Goal: Task Accomplishment & Management: Manage account settings

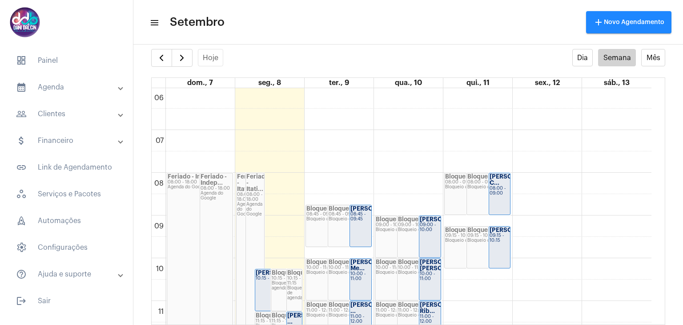
scroll to position [346, 0]
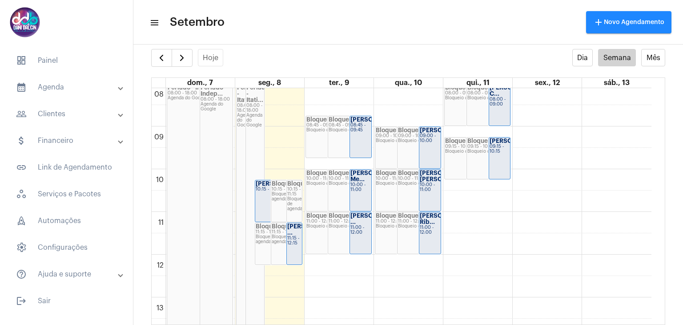
click at [258, 203] on div "[PERSON_NAME] 10:15 - 11:15" at bounding box center [270, 200] width 31 height 41
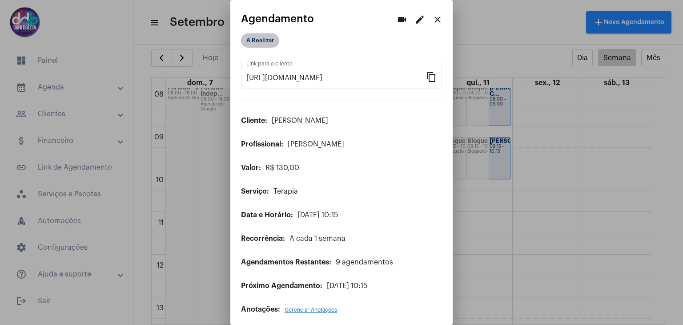
click at [247, 40] on mat-chip "A Realizar" at bounding box center [260, 40] width 38 height 14
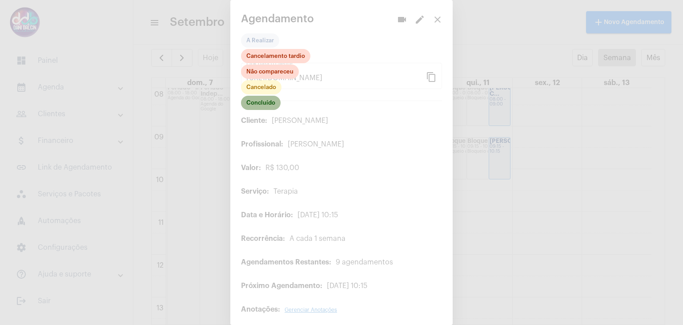
click at [264, 102] on mat-chip "Concluído" at bounding box center [261, 103] width 40 height 14
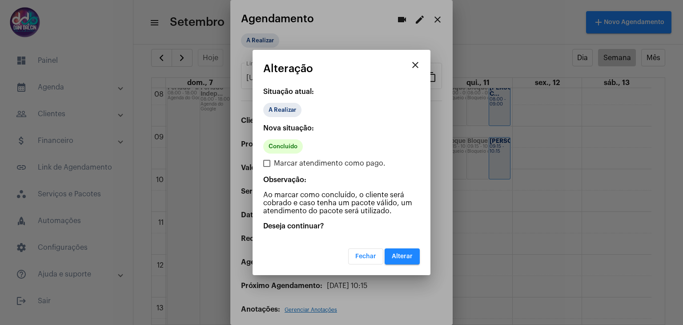
click at [409, 255] on span "Alterar" at bounding box center [402, 256] width 21 height 6
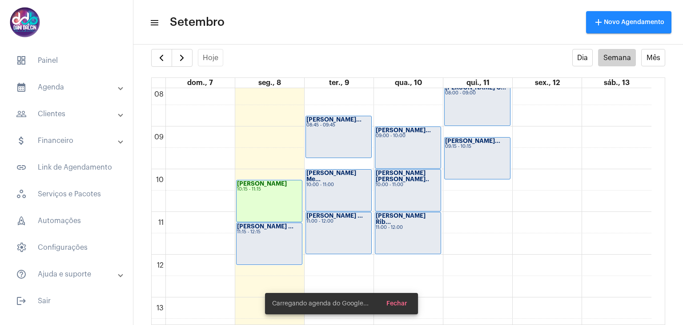
click at [279, 237] on div "[PERSON_NAME] ... 11:15 - 12:15" at bounding box center [269, 243] width 65 height 41
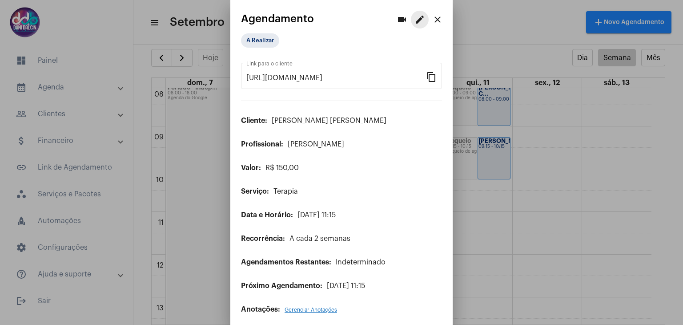
click at [414, 20] on mat-icon "edit" at bounding box center [419, 19] width 11 height 11
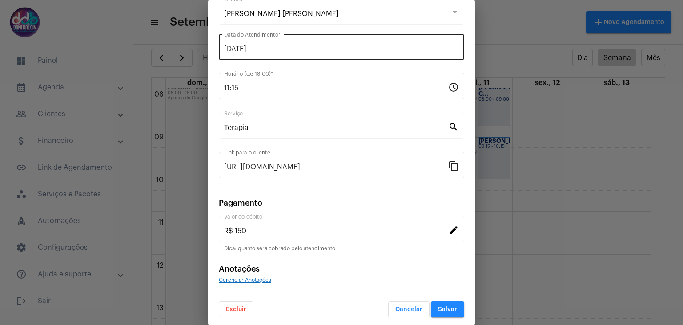
scroll to position [57, 0]
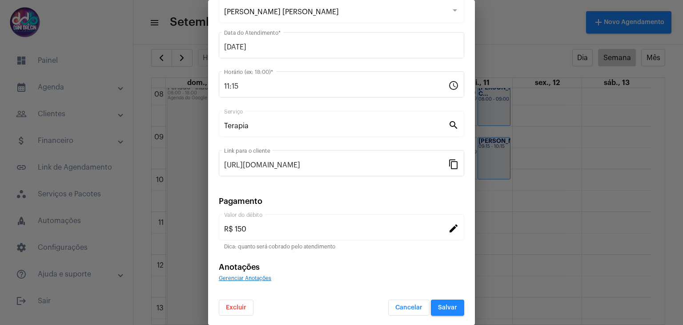
click at [242, 308] on span "Excluir" at bounding box center [236, 307] width 20 height 6
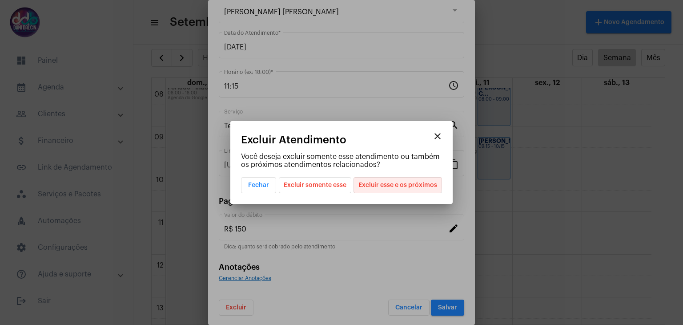
click at [396, 181] on span "Excluir esse e os próximos" at bounding box center [397, 184] width 79 height 15
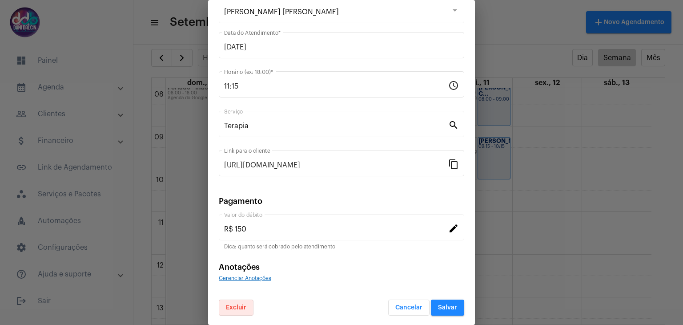
click at [448, 301] on button "Salvar" at bounding box center [447, 307] width 33 height 16
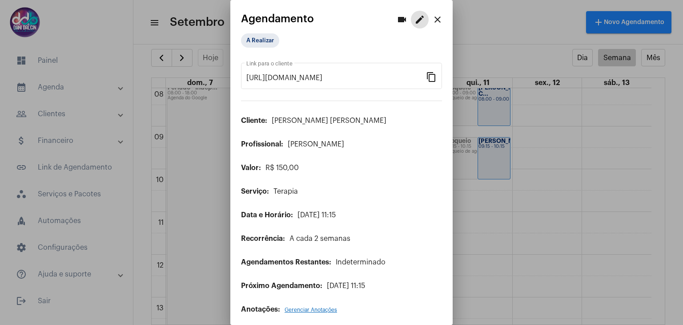
click at [432, 18] on mat-icon "close" at bounding box center [437, 19] width 11 height 11
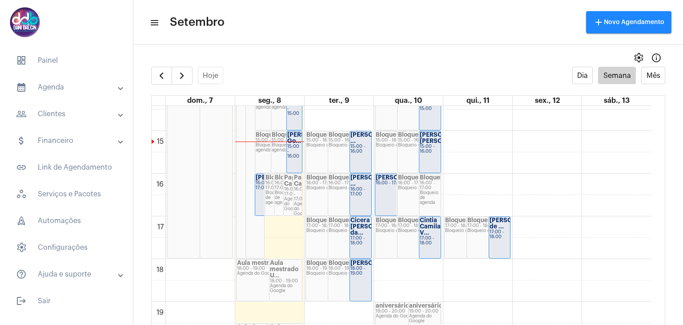
scroll to position [657, 0]
